Goal: Information Seeking & Learning: Learn about a topic

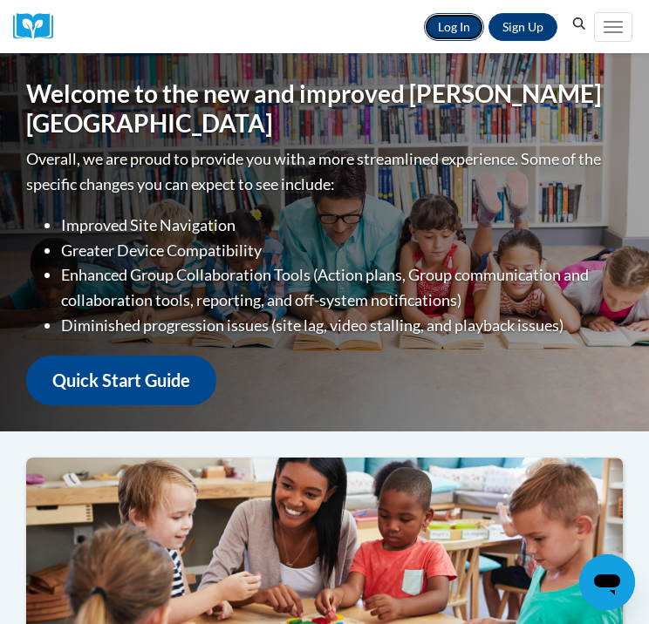
click at [459, 35] on link "Log In" at bounding box center [454, 27] width 60 height 28
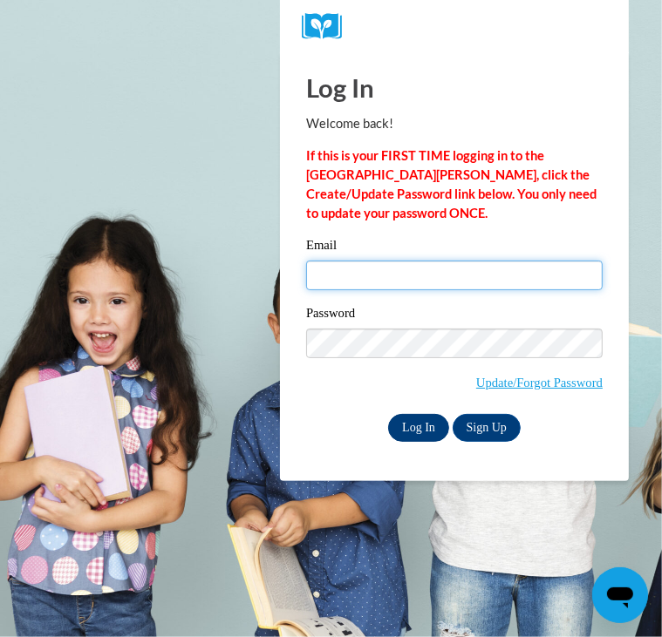
type input "shelbagha@gmail.com"
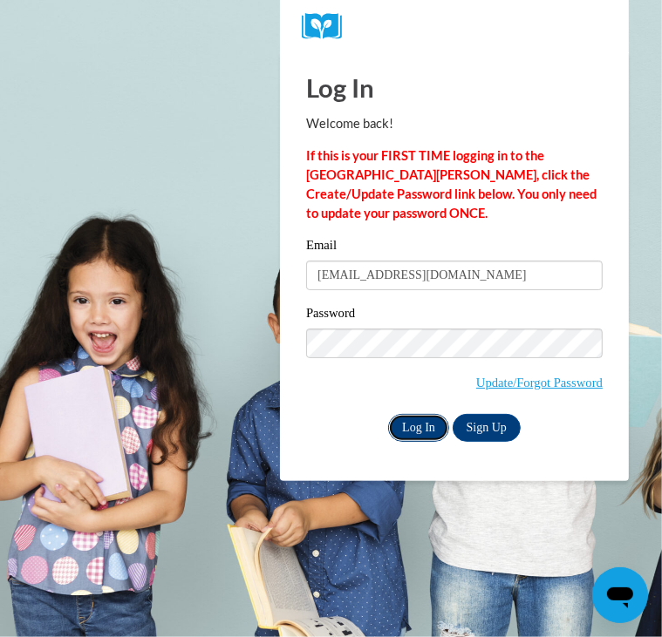
click at [425, 418] on input "Log In" at bounding box center [418, 428] width 61 height 28
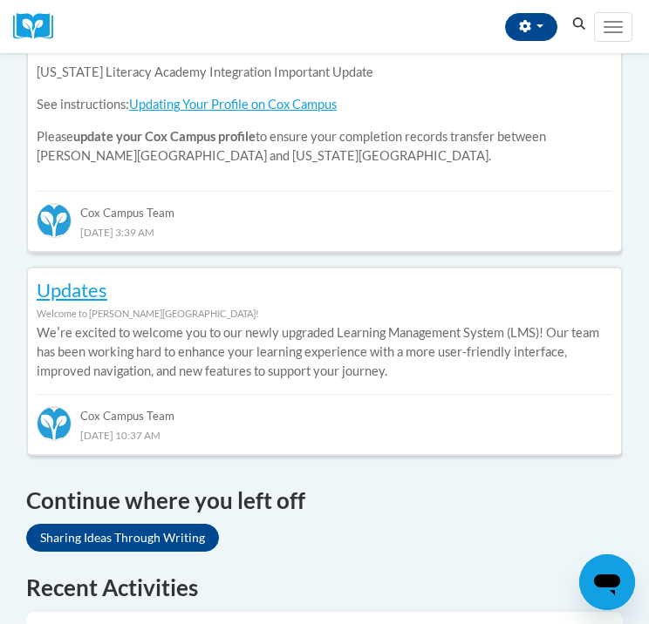
scroll to position [894, 0]
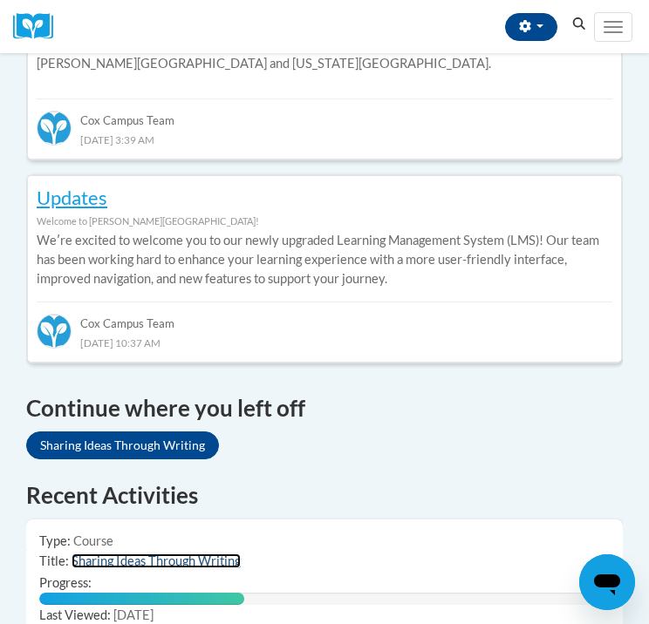
click at [206, 554] on link "Sharing Ideas Through Writing" at bounding box center [155, 561] width 169 height 15
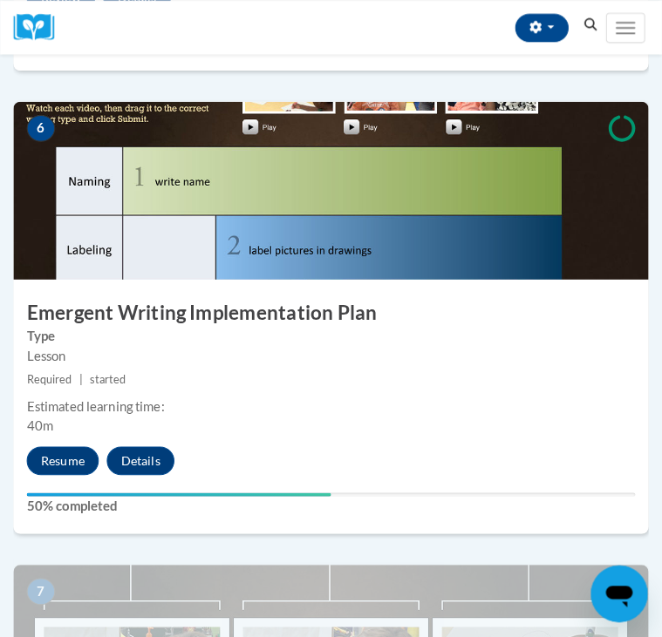
scroll to position [2572, 0]
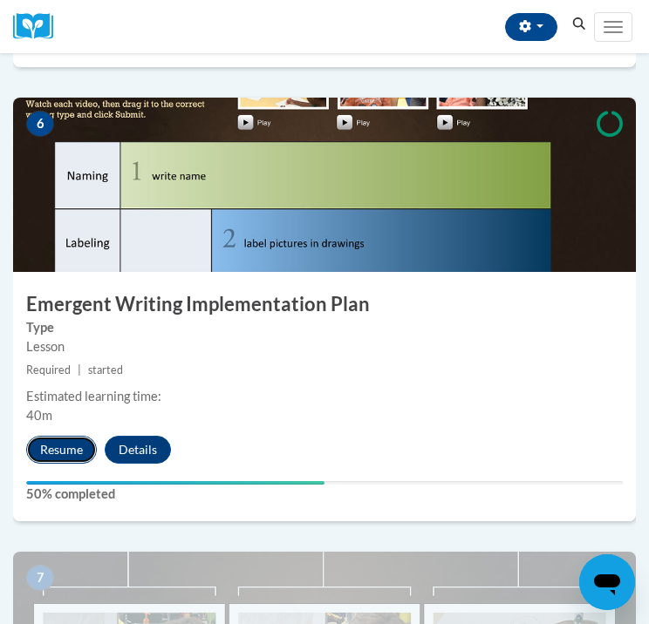
click at [70, 449] on button "Resume" at bounding box center [61, 450] width 71 height 28
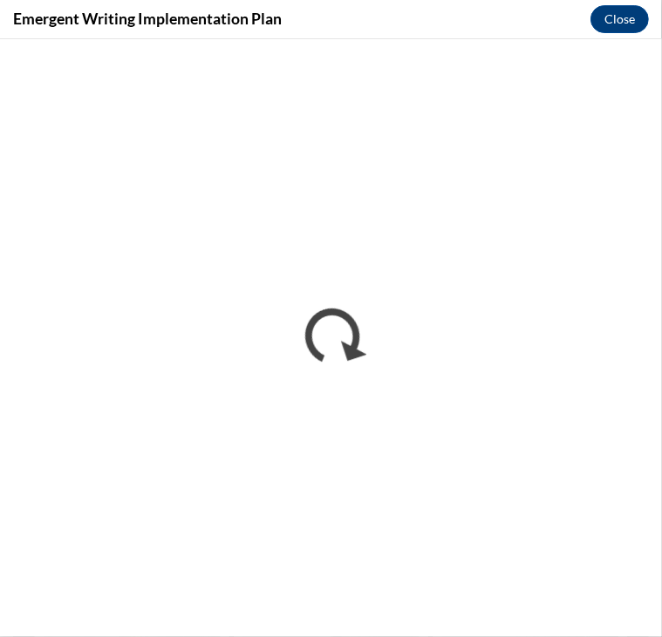
scroll to position [2368, 0]
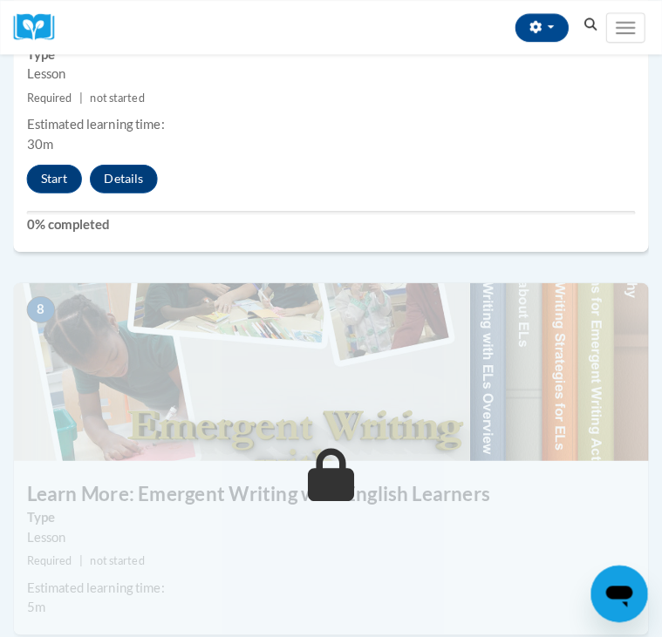
scroll to position [3347, 0]
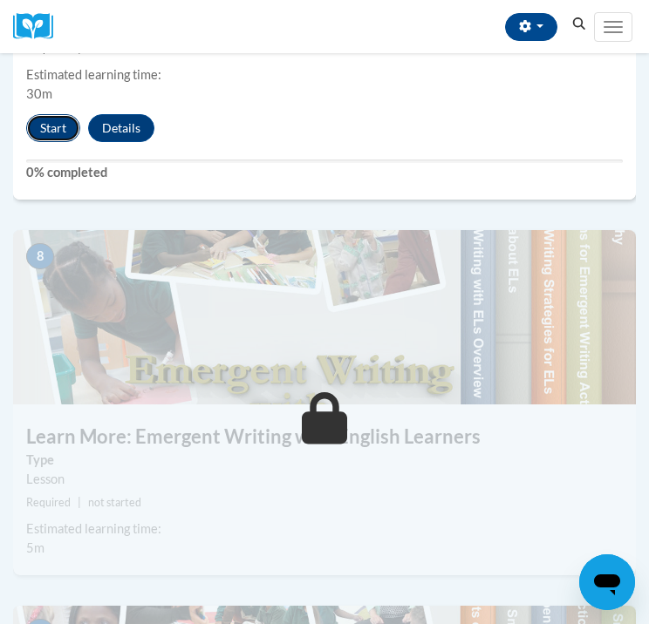
click at [42, 137] on button "Start" at bounding box center [53, 128] width 54 height 28
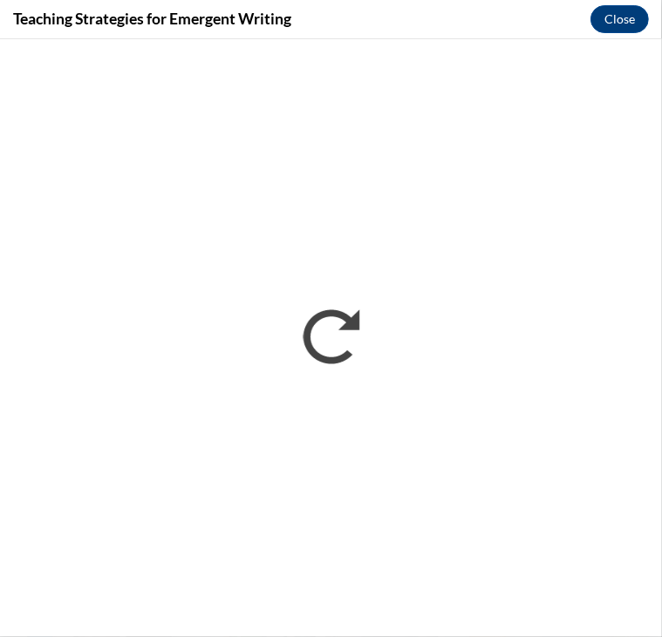
scroll to position [0, 0]
